Goal: Information Seeking & Learning: Learn about a topic

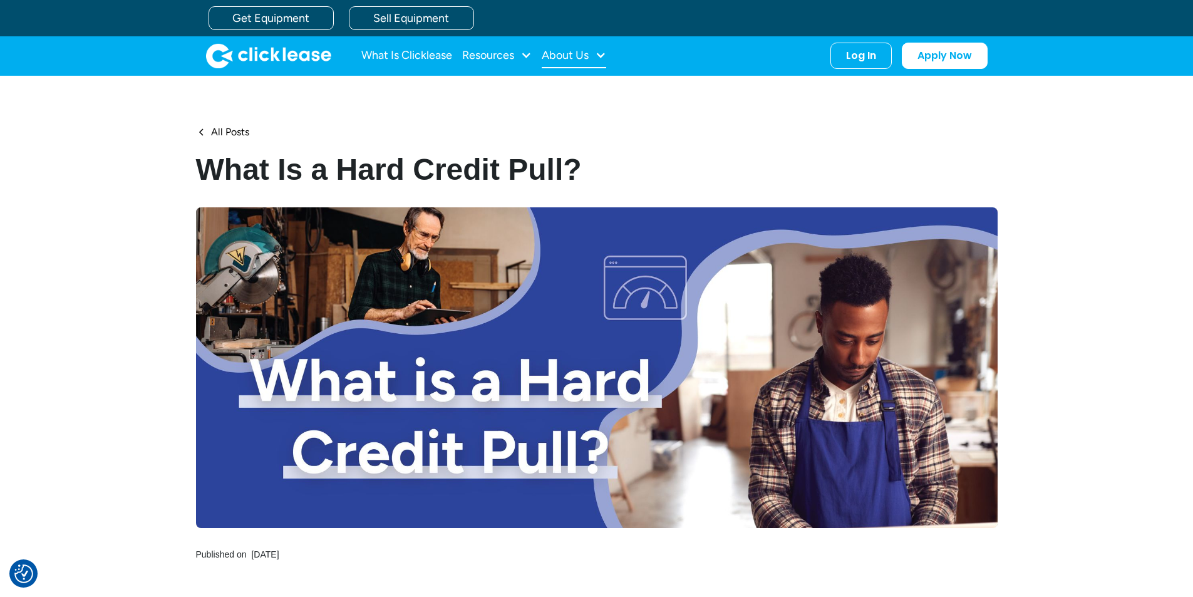
click at [555, 55] on div "About Us" at bounding box center [565, 55] width 47 height 0
click at [565, 87] on link "About Us" at bounding box center [576, 96] width 54 height 23
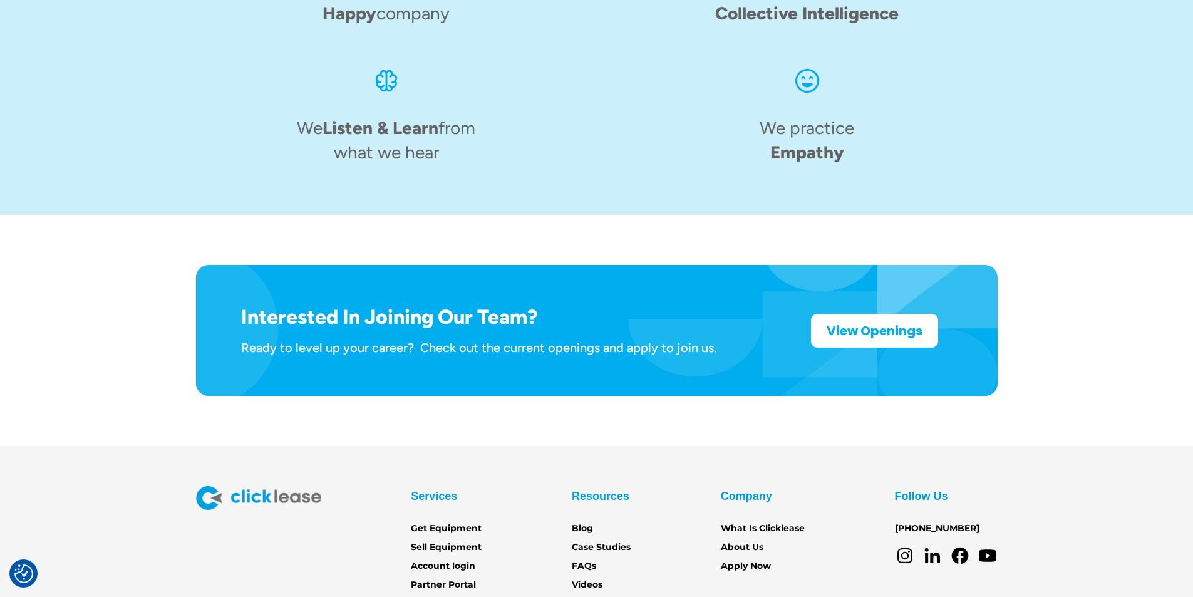
scroll to position [1923, 0]
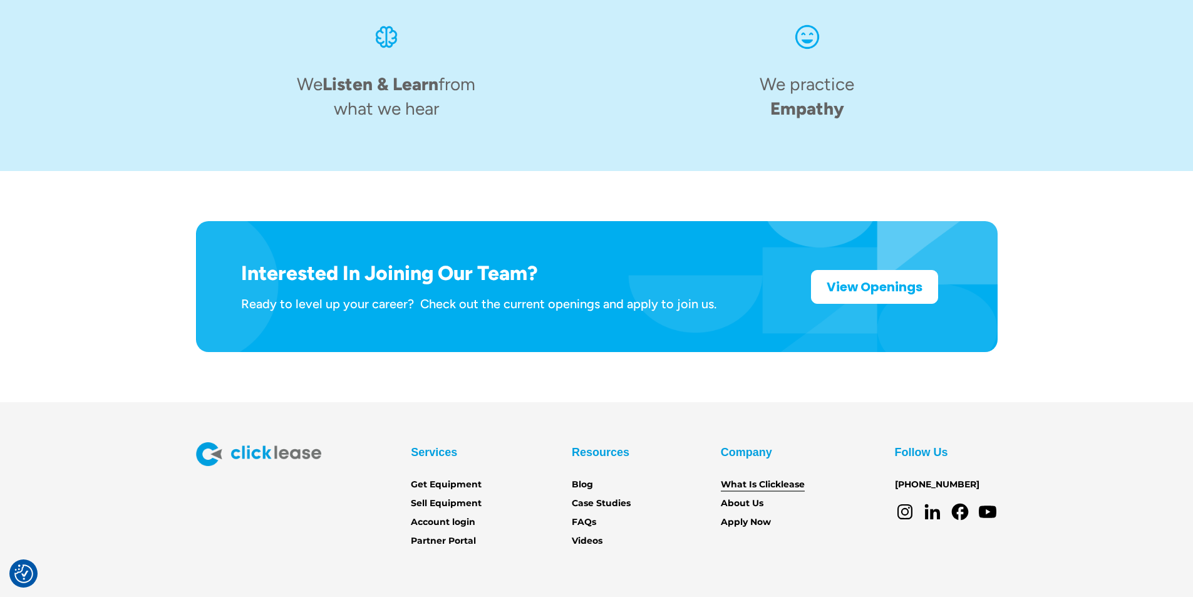
click at [778, 478] on link "What Is Clicklease" at bounding box center [763, 485] width 84 height 14
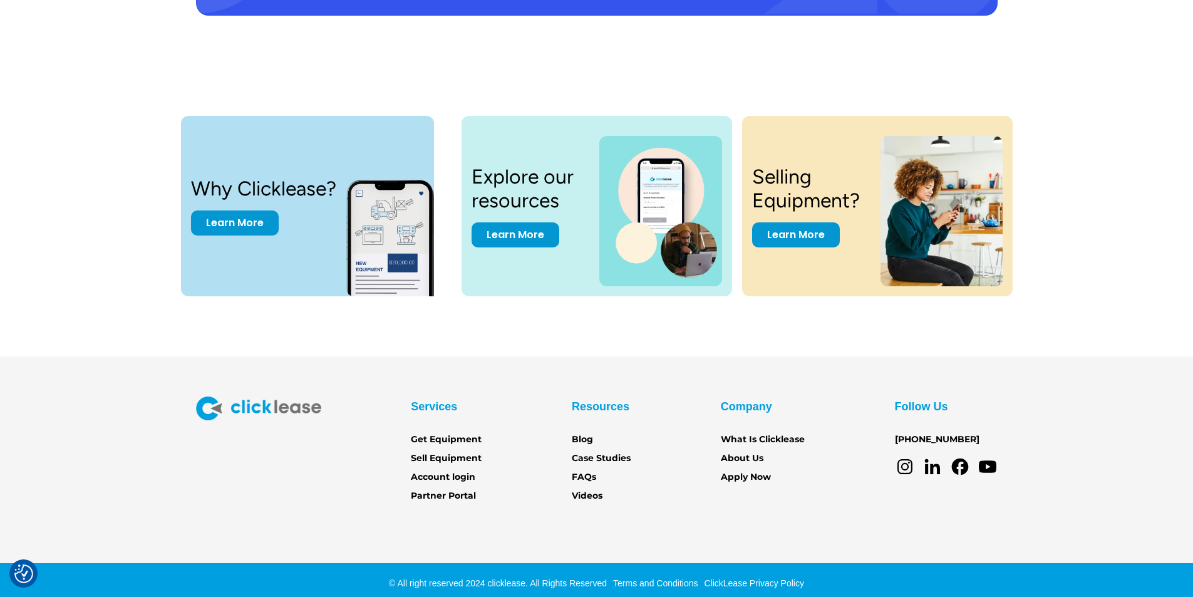
scroll to position [2582, 0]
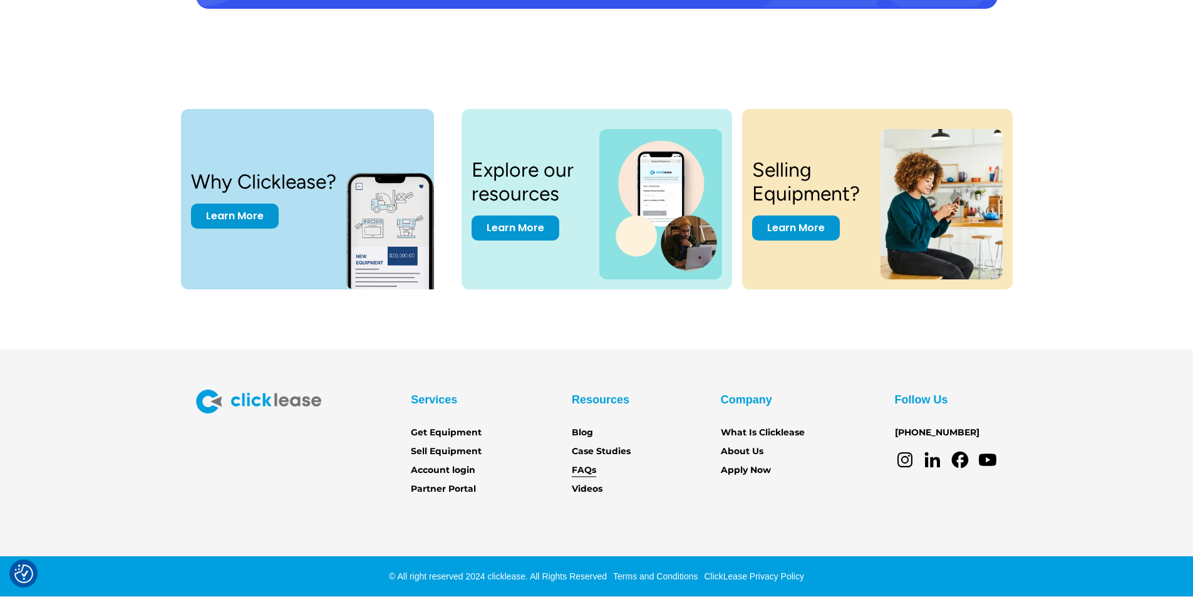
click at [572, 471] on link "FAQs" at bounding box center [584, 470] width 24 height 14
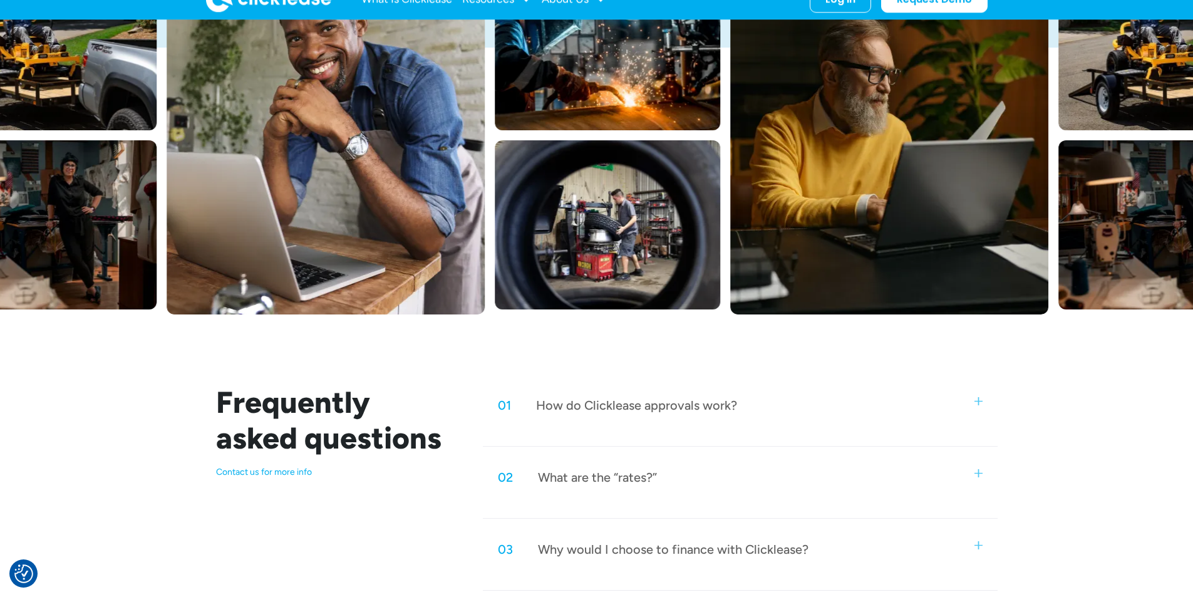
scroll to position [313, 0]
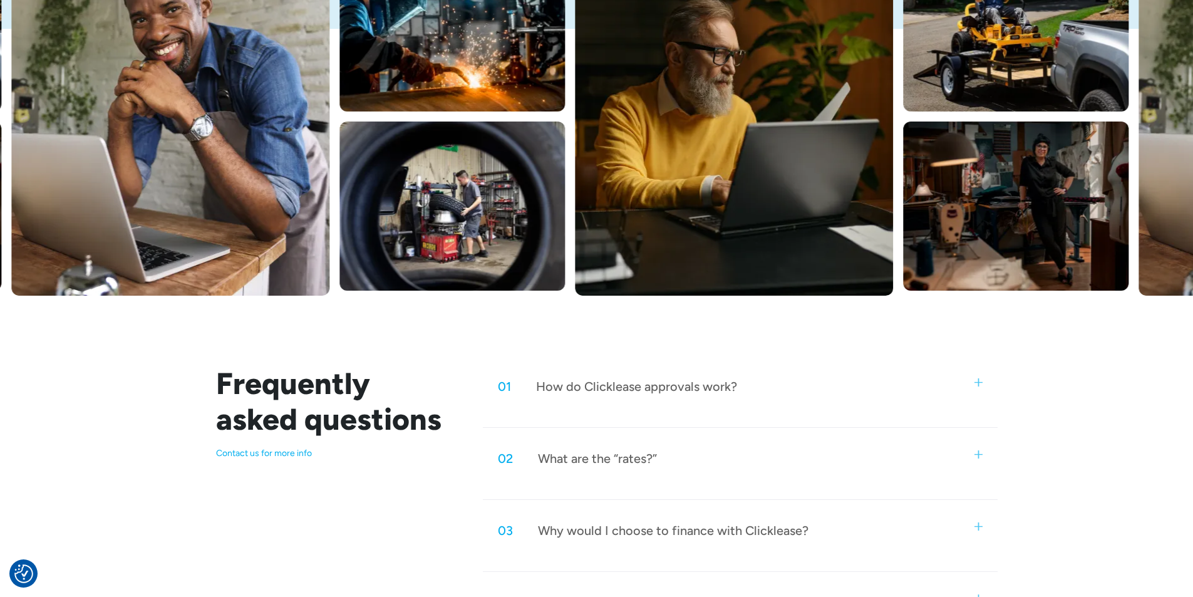
click at [976, 384] on img at bounding box center [979, 382] width 8 height 8
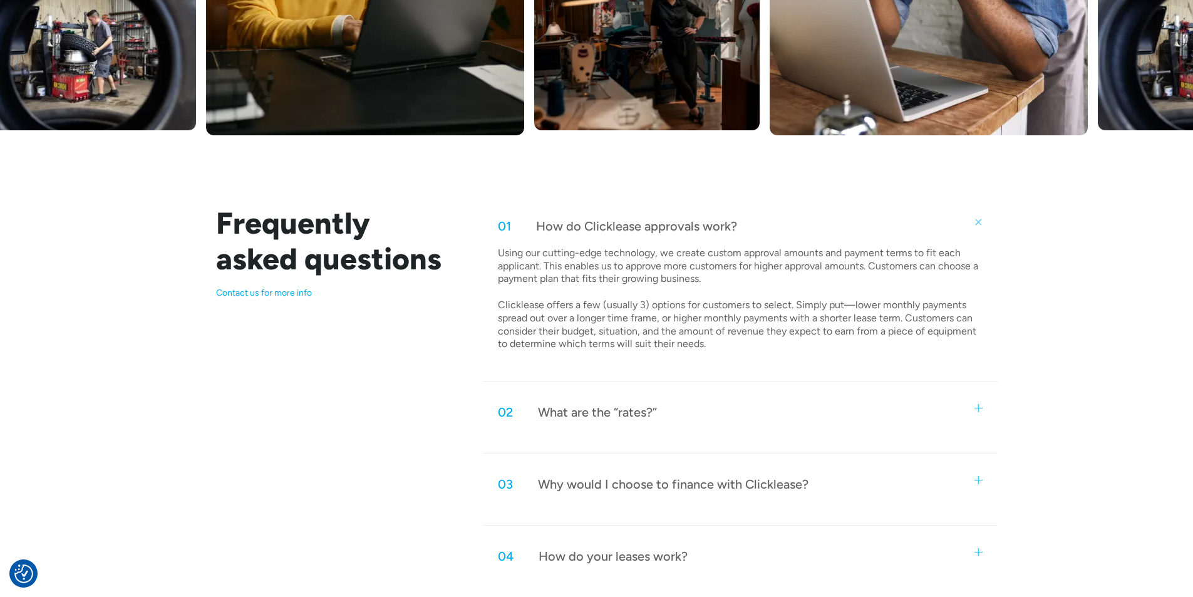
scroll to position [501, 0]
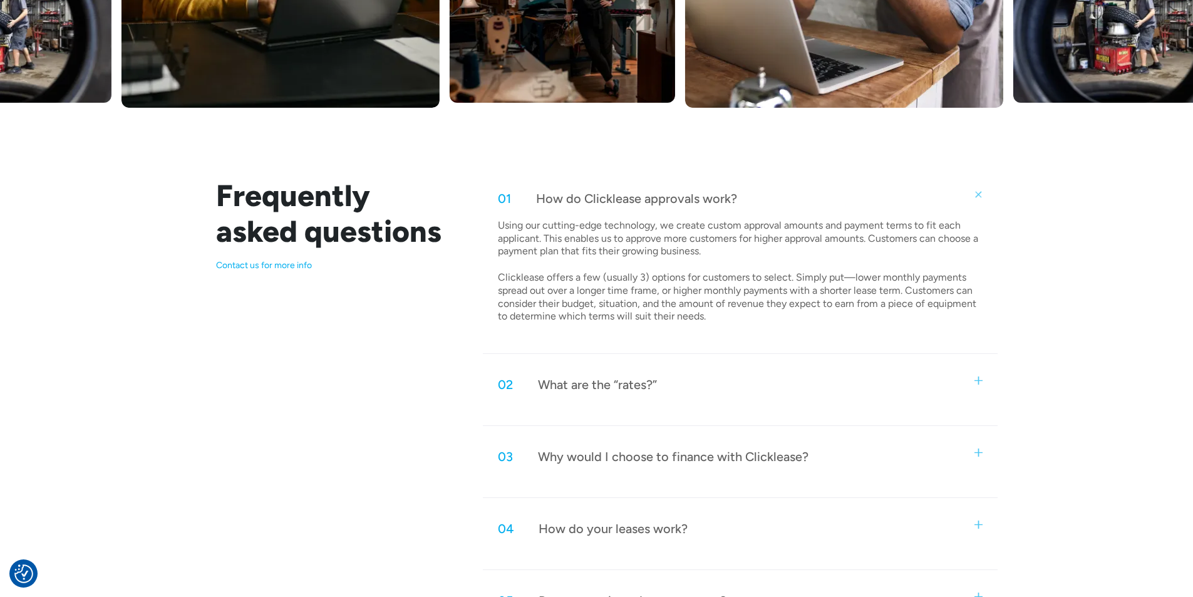
click at [981, 453] on img at bounding box center [979, 452] width 8 height 8
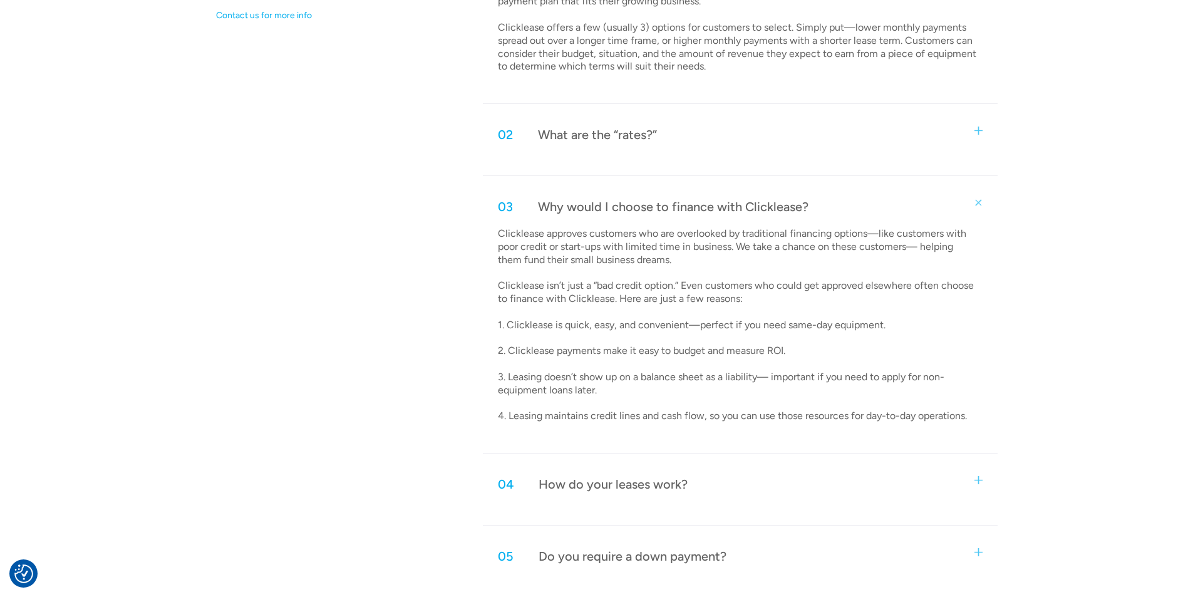
scroll to position [752, 0]
click at [677, 486] on div "How do your leases work?" at bounding box center [613, 483] width 149 height 16
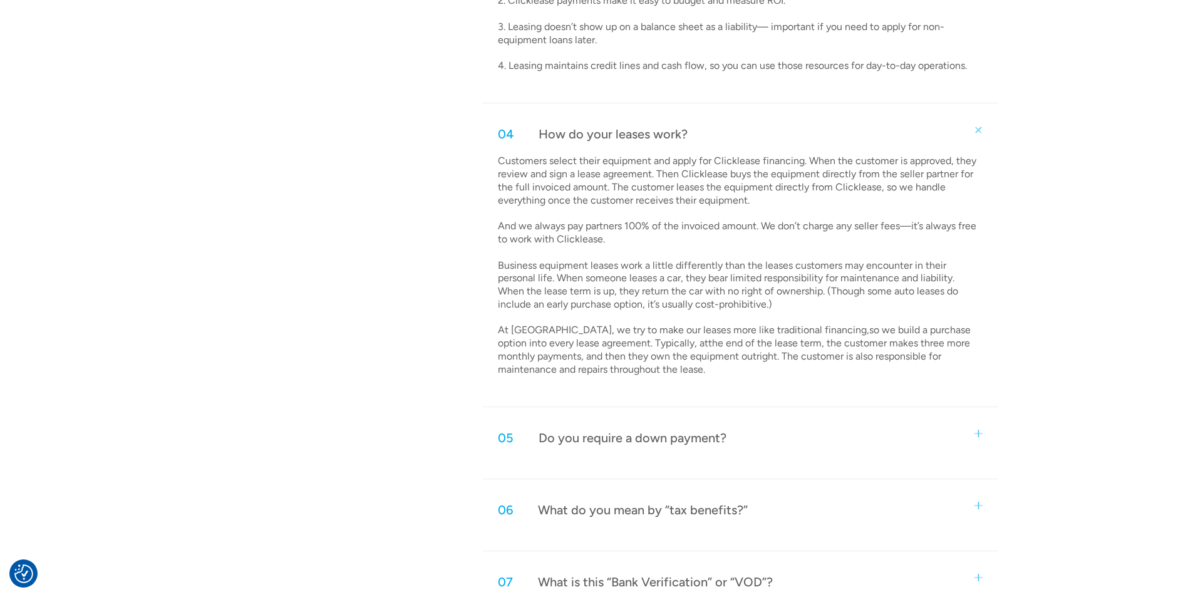
scroll to position [1127, 0]
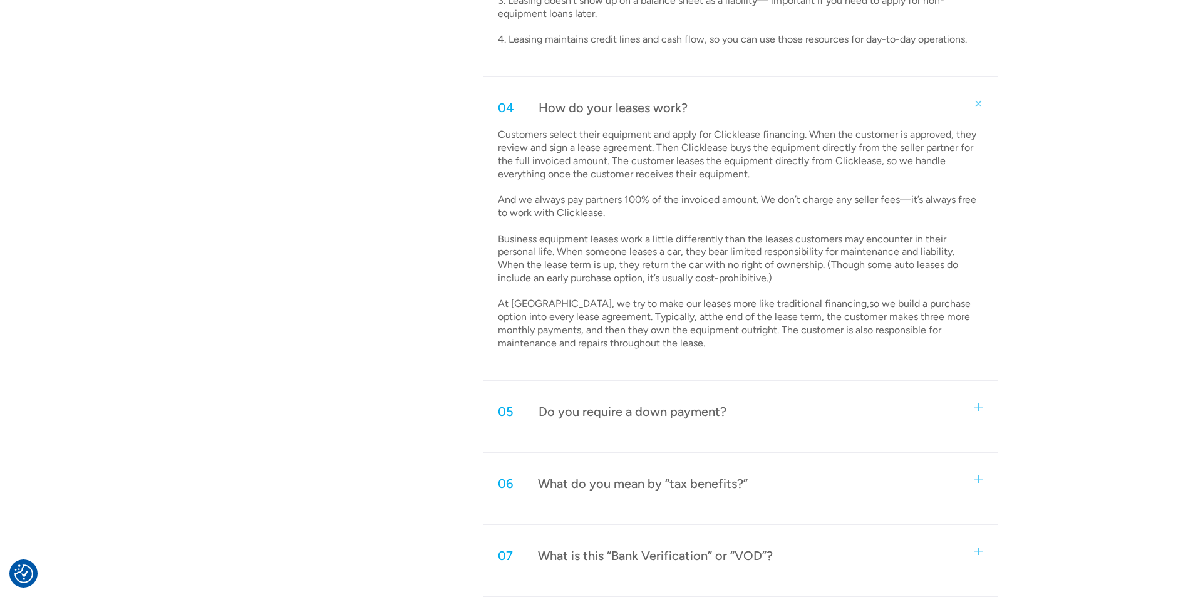
click at [675, 413] on div "Do you require a down payment?" at bounding box center [633, 411] width 188 height 16
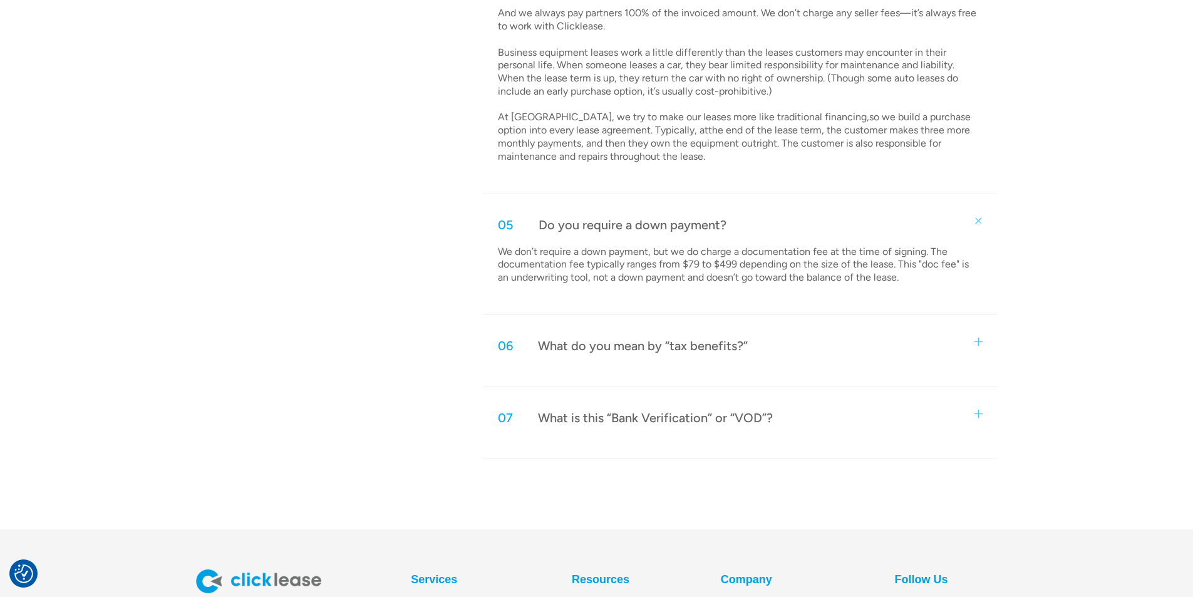
scroll to position [1315, 0]
click at [720, 353] on div "What do you mean by “tax benefits?”" at bounding box center [643, 344] width 210 height 16
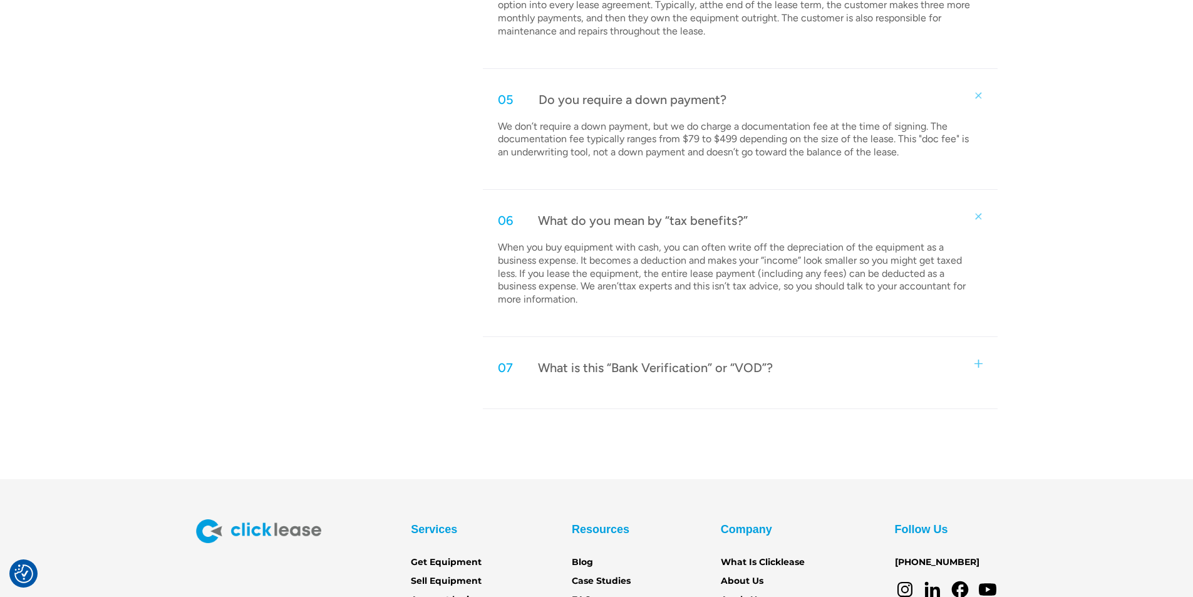
scroll to position [1440, 0]
click at [737, 367] on div "What is this “Bank Verification” or “VOD”?" at bounding box center [655, 366] width 235 height 16
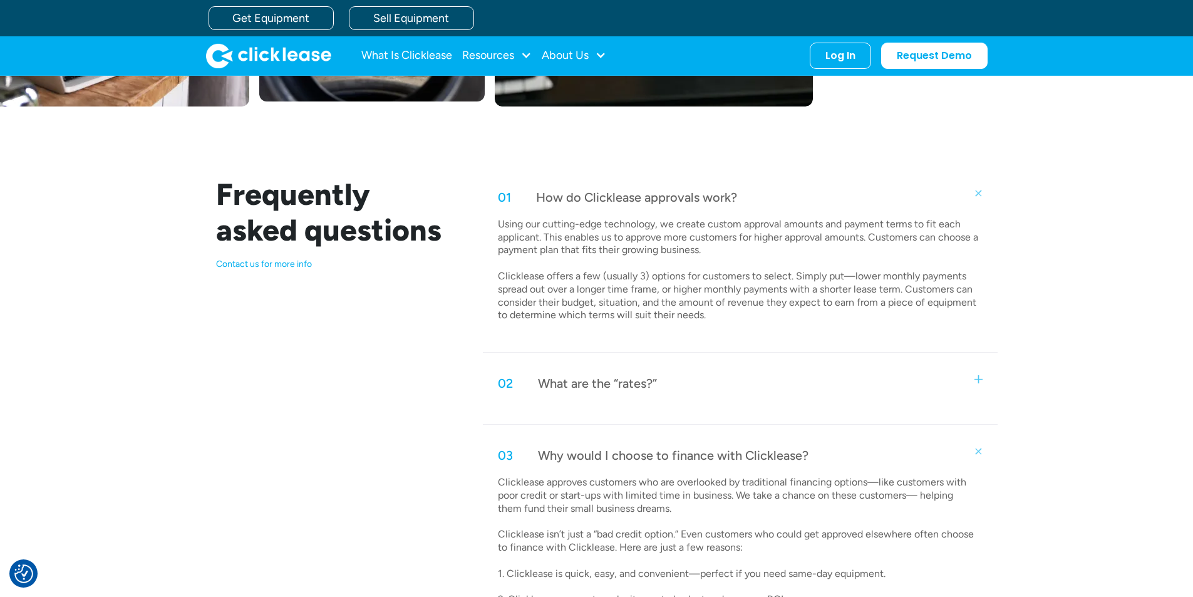
scroll to position [501, 0]
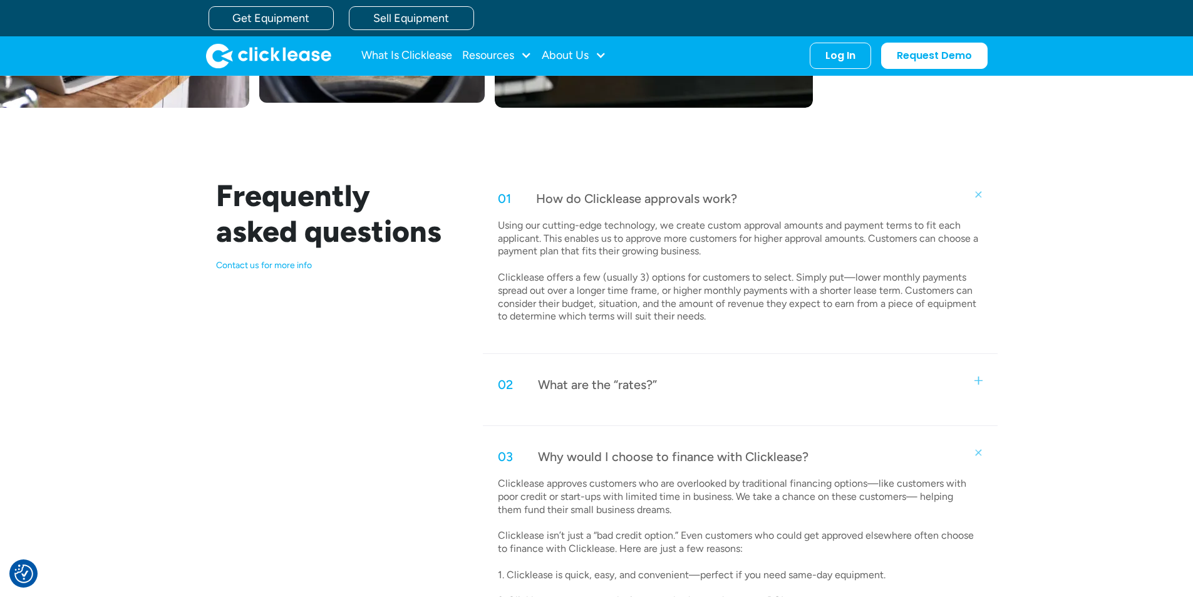
click at [655, 391] on div "What are the “rates?”" at bounding box center [597, 384] width 119 height 16
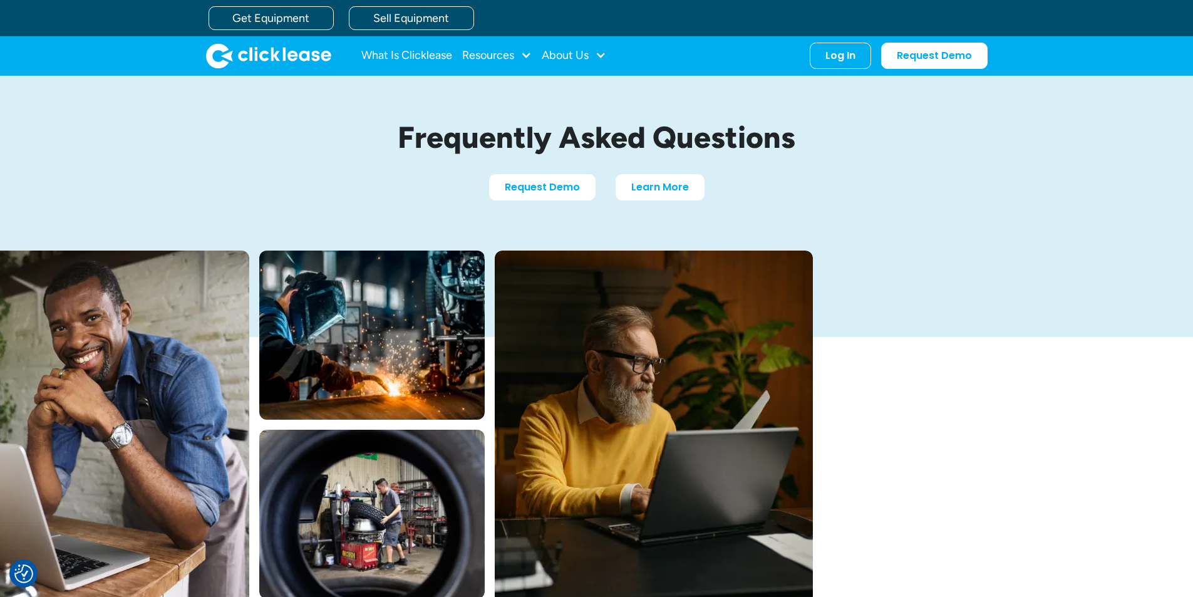
scroll to position [0, 0]
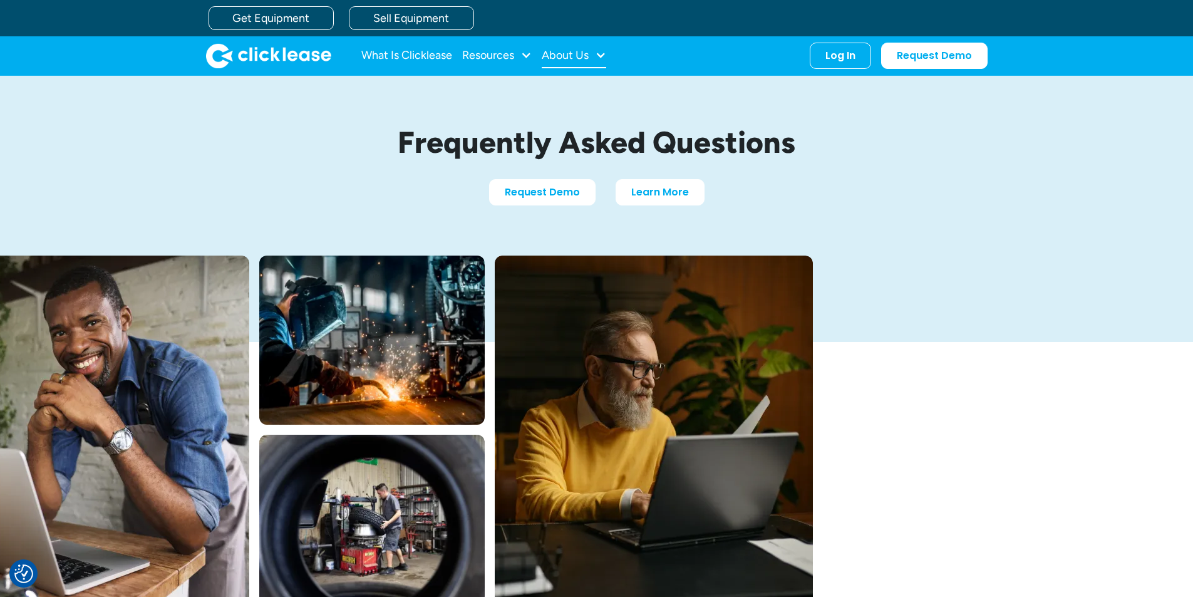
click at [574, 55] on div "About Us" at bounding box center [565, 55] width 47 height 0
click at [576, 99] on link "About Us" at bounding box center [576, 96] width 54 height 23
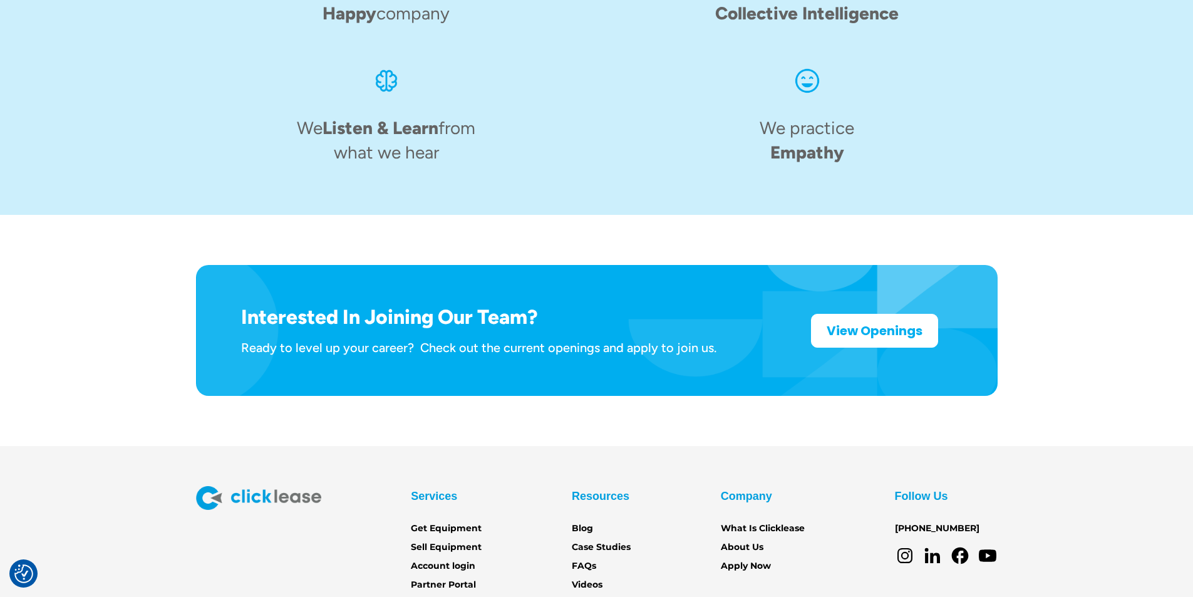
scroll to position [1923, 0]
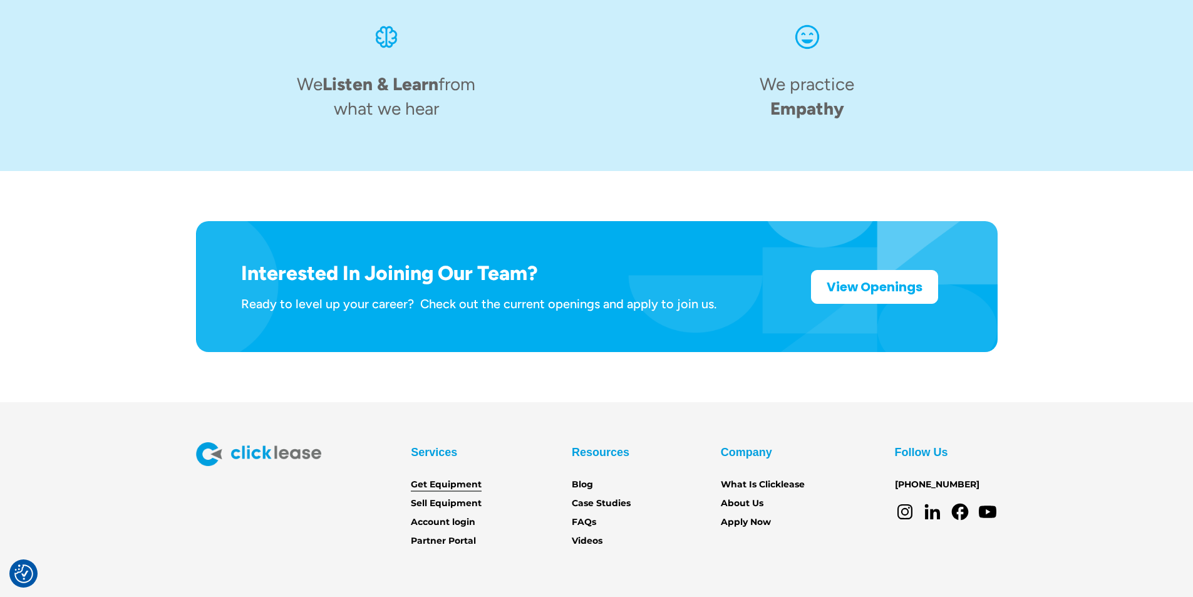
click at [448, 478] on link "Get Equipment" at bounding box center [446, 485] width 71 height 14
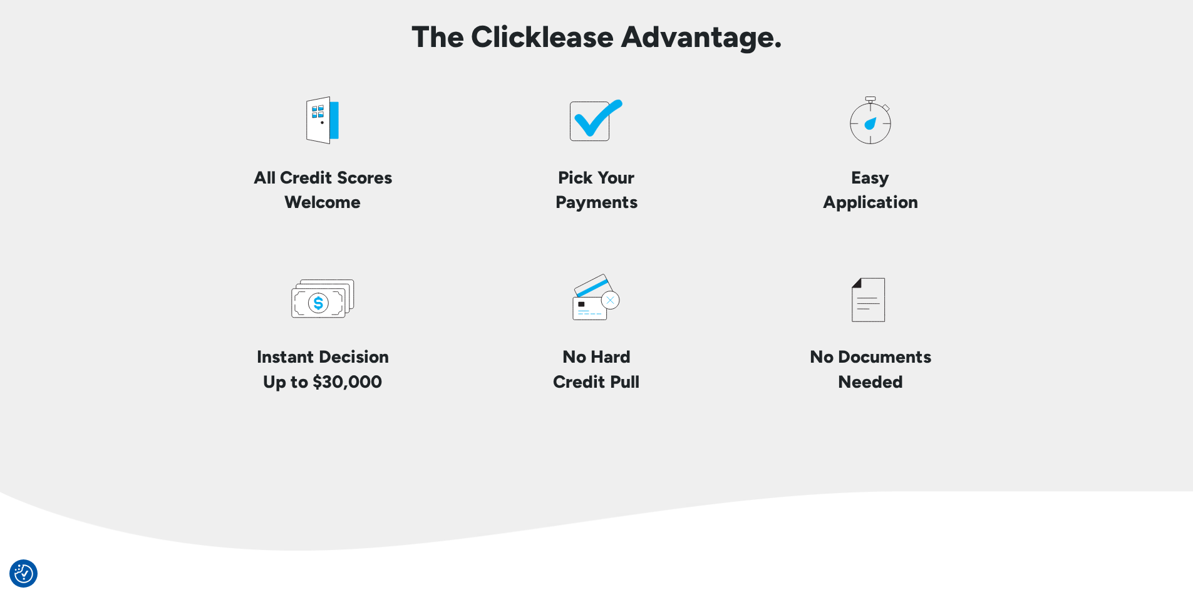
scroll to position [2881, 0]
